Goal: Transaction & Acquisition: Purchase product/service

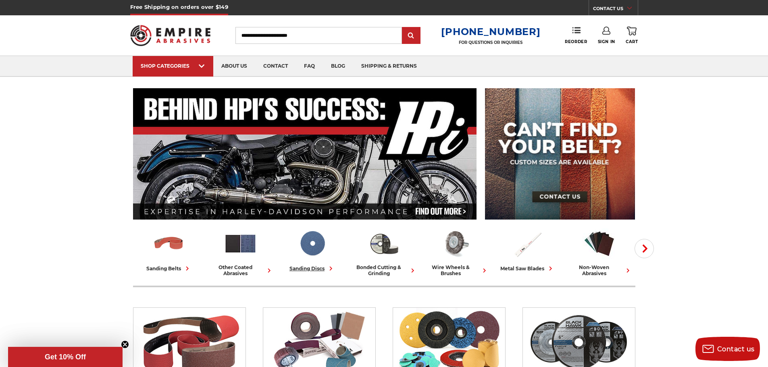
click at [317, 249] on img at bounding box center [311, 243] width 33 height 33
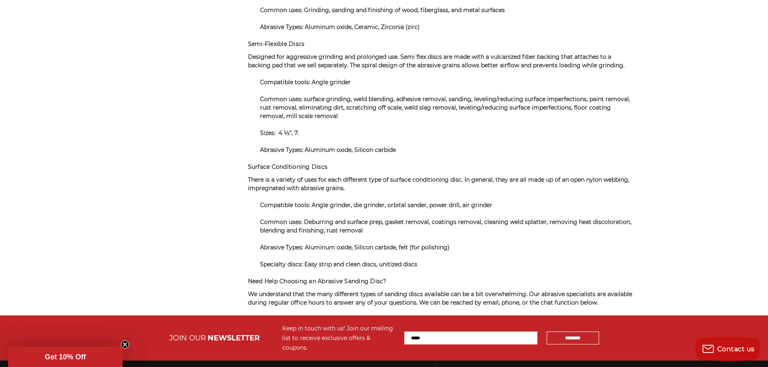
scroll to position [328, 0]
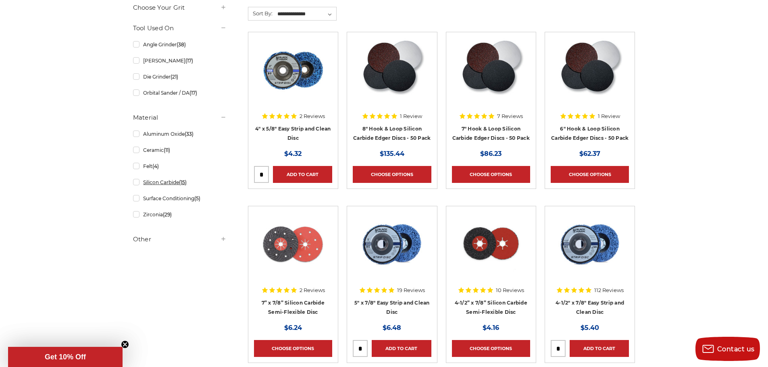
click at [139, 185] on link "Silicon Carbide (15)" at bounding box center [179, 182] width 93 height 14
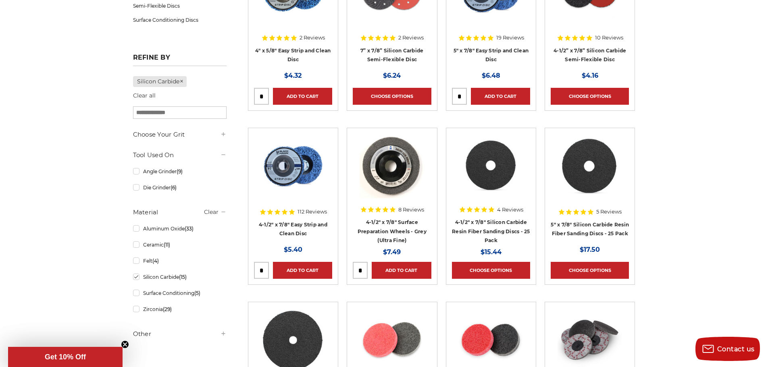
scroll to position [201, 0]
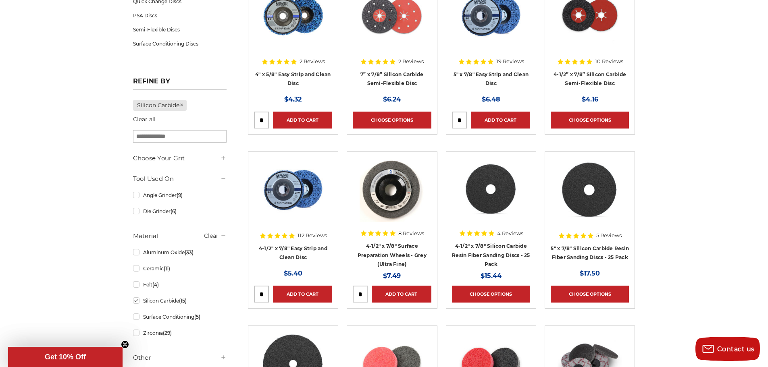
click at [591, 200] on img at bounding box center [589, 190] width 64 height 64
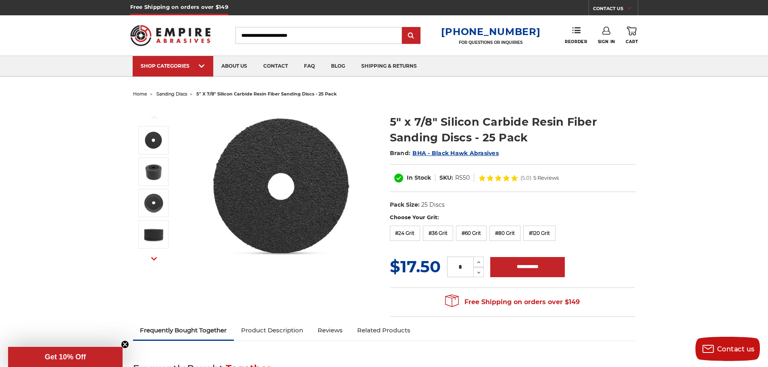
click at [327, 40] on input "Search" at bounding box center [318, 35] width 166 height 17
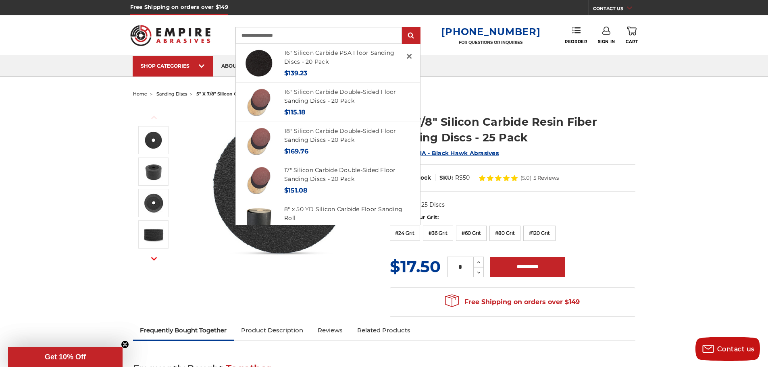
type input "**********"
click at [403, 28] on input "submit" at bounding box center [411, 36] width 16 height 16
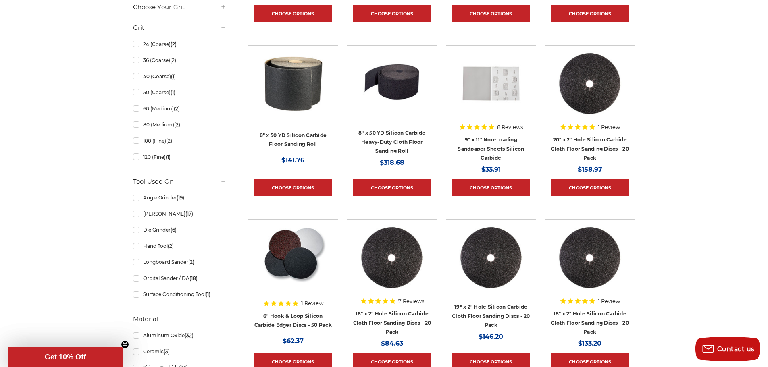
scroll to position [483, 0]
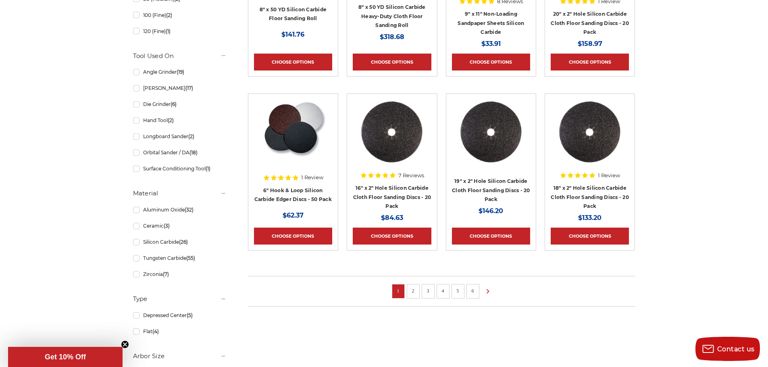
click at [410, 288] on link "2" at bounding box center [413, 290] width 8 height 9
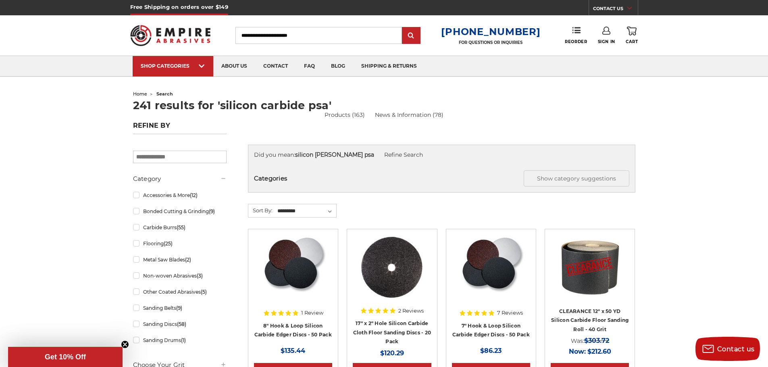
drag, startPoint x: 330, startPoint y: 38, endPoint x: 326, endPoint y: 37, distance: 4.1
click at [326, 37] on input "Search" at bounding box center [318, 35] width 166 height 17
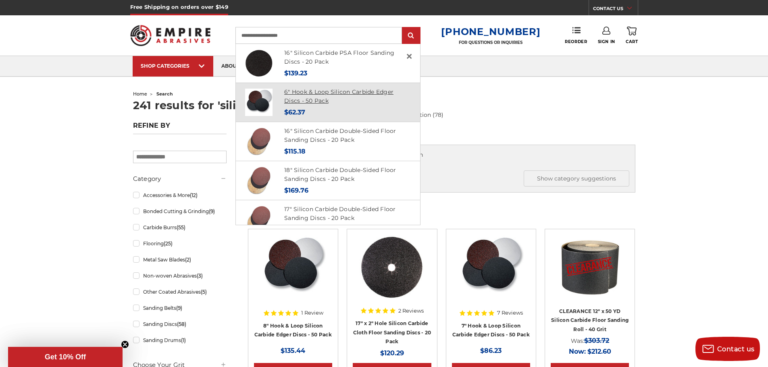
type input "**********"
click at [314, 100] on link "6" Hook & Loop Silicon Carbide Edger Discs - 50 Pack" at bounding box center [338, 96] width 109 height 17
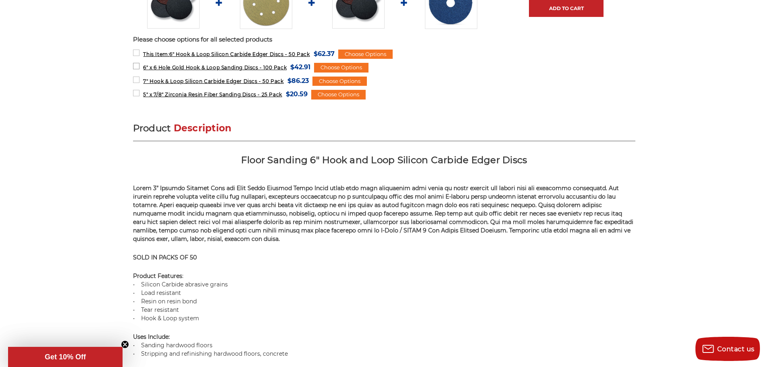
scroll to position [403, 0]
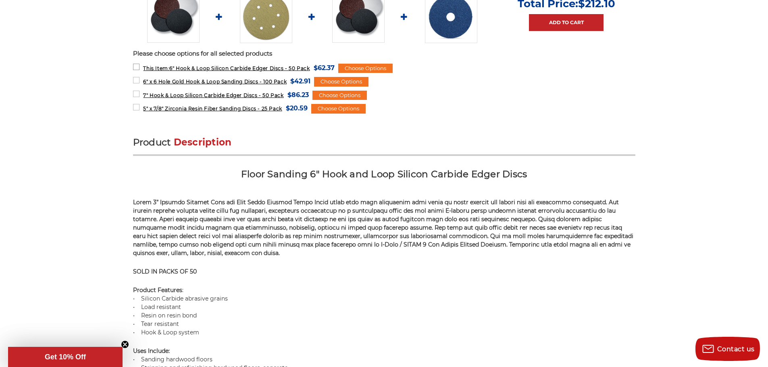
click at [218, 65] on span "This Item: 6" Hook & Loop Silicon Carbide Edger Discs - 50 Pack" at bounding box center [226, 68] width 166 height 6
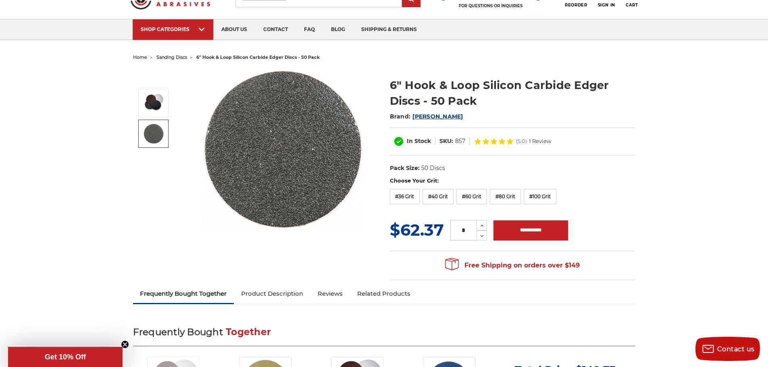
scroll to position [0, 0]
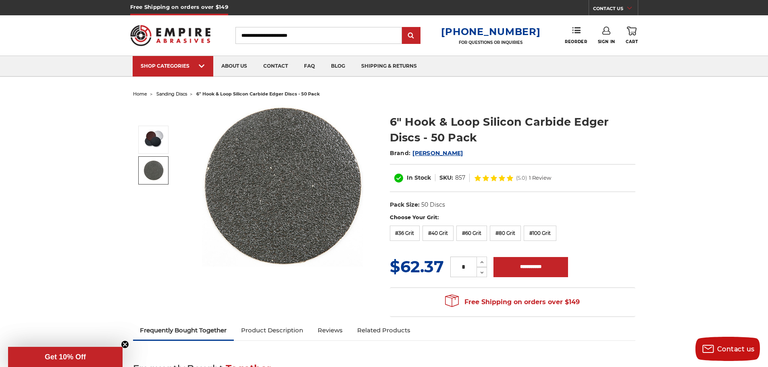
click at [291, 34] on input "Search" at bounding box center [318, 35] width 166 height 17
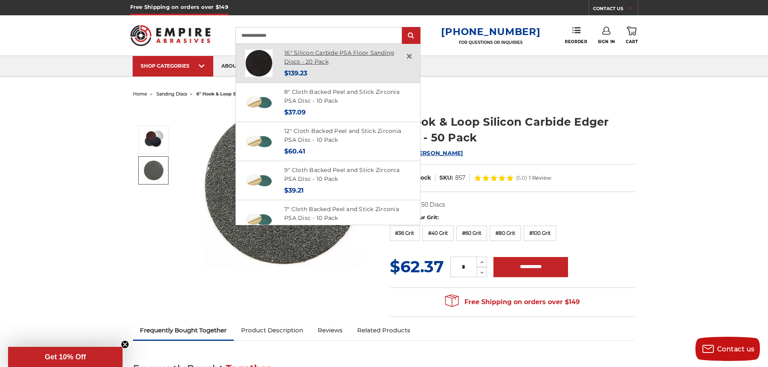
type input "**********"
click at [320, 61] on link "16" Silicon Carbide PSA Floor Sanding Discs - 20 Pack" at bounding box center [339, 57] width 110 height 17
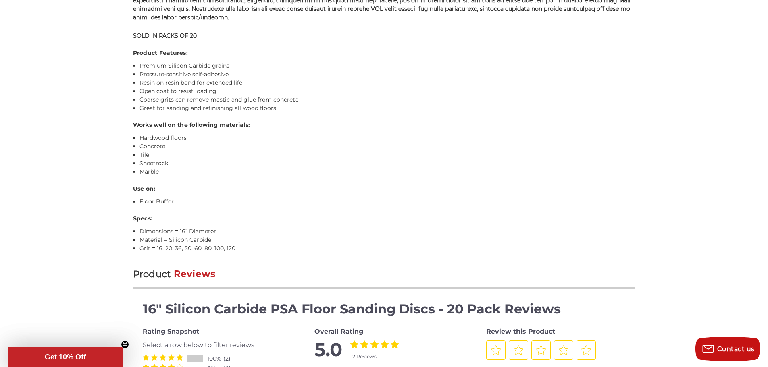
scroll to position [645, 0]
